Goal: Transaction & Acquisition: Purchase product/service

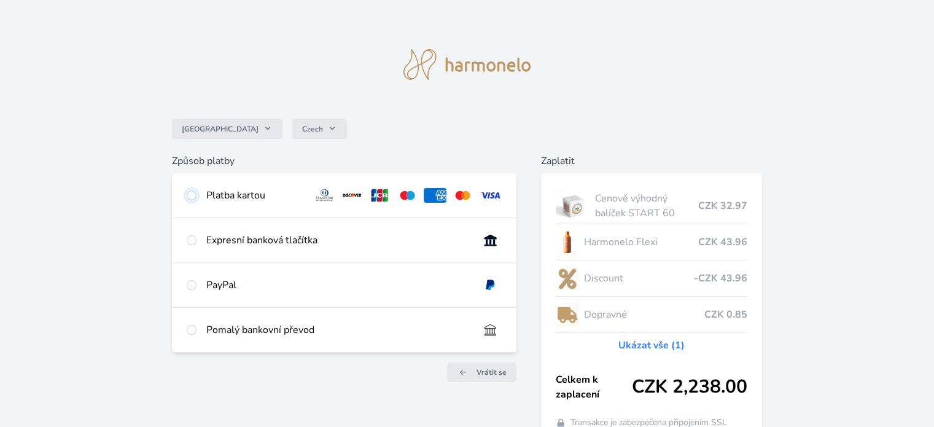
click at [189, 192] on input "radio" at bounding box center [192, 195] width 10 height 10
radio input "true"
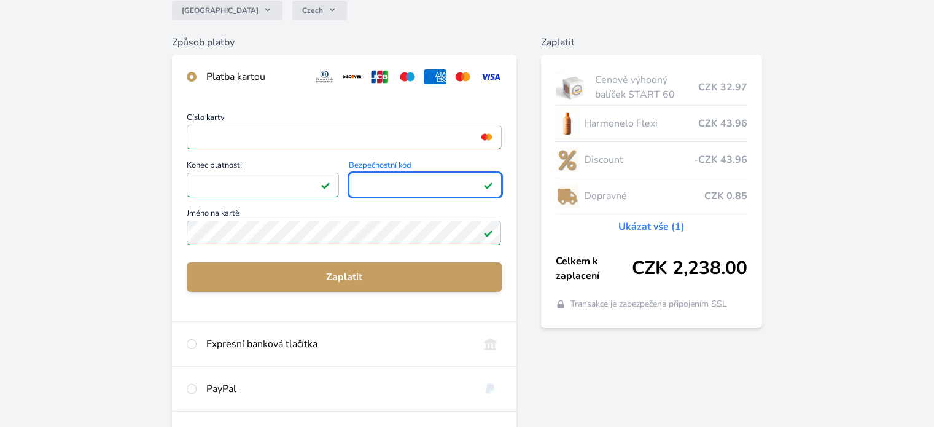
scroll to position [123, 0]
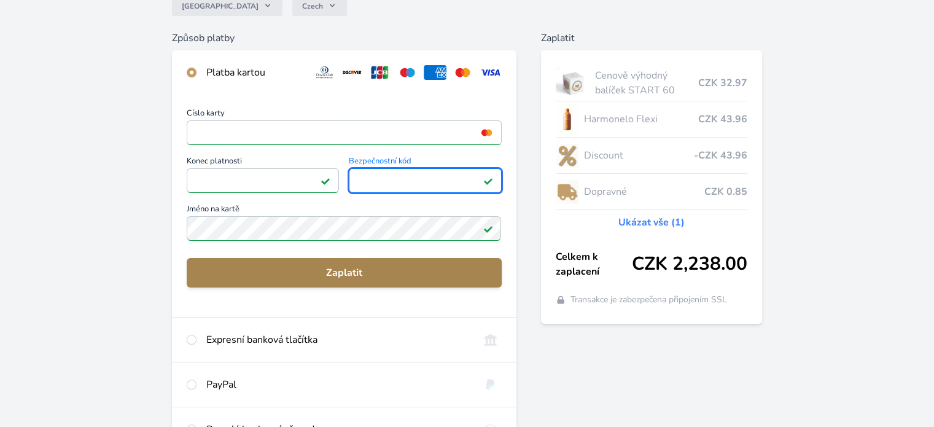
click at [339, 267] on span "Zaplatit" at bounding box center [344, 272] width 295 height 15
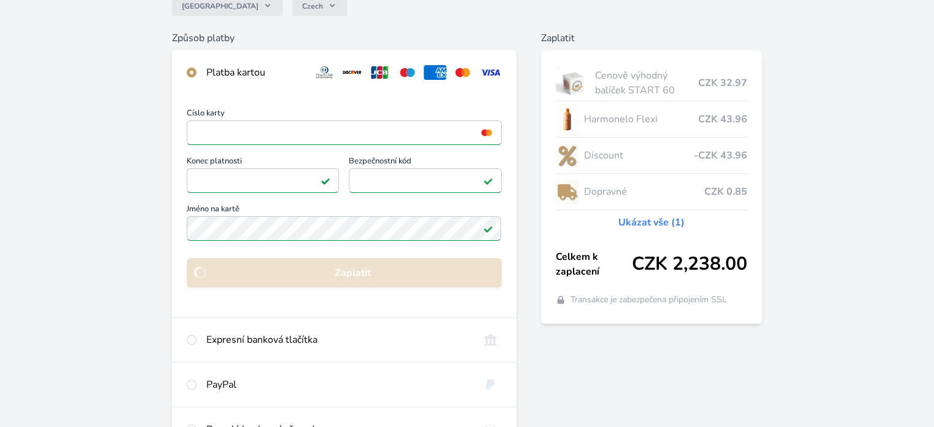
scroll to position [107, 0]
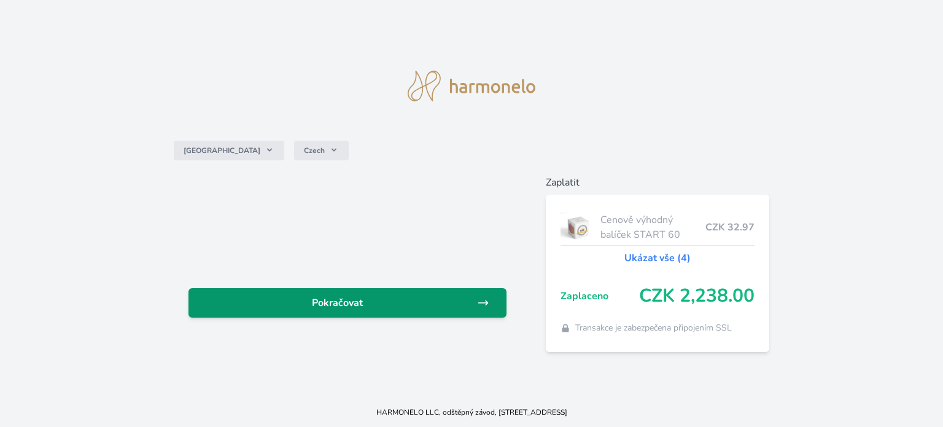
click at [332, 302] on span "Pokračovat" at bounding box center [337, 302] width 279 height 15
